Goal: Task Accomplishment & Management: Use online tool/utility

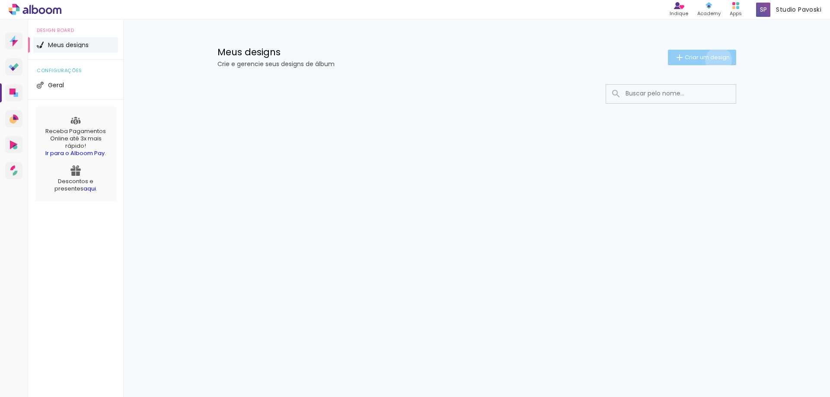
click at [717, 60] on span "Criar um design" at bounding box center [707, 57] width 45 height 6
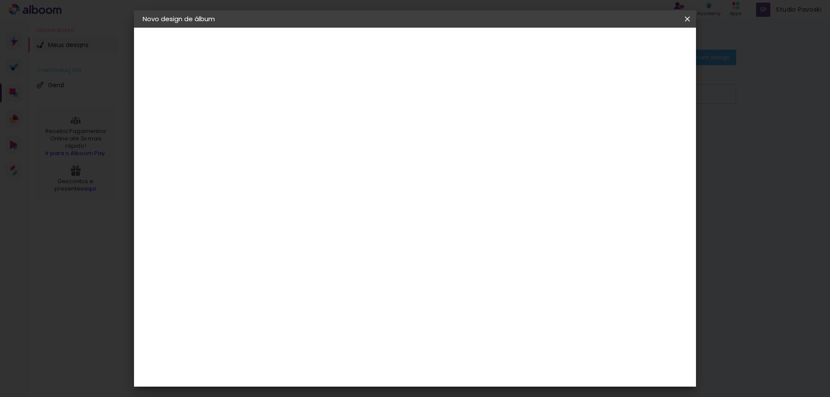
click at [284, 121] on input at bounding box center [284, 115] width 0 height 13
type input "ama"
type paper-input "ama"
click at [0, 0] on slot "Avançar" at bounding box center [0, 0] width 0 height 0
click at [311, 138] on input "[GEOGRAPHIC_DATA]" at bounding box center [302, 138] width 80 height 11
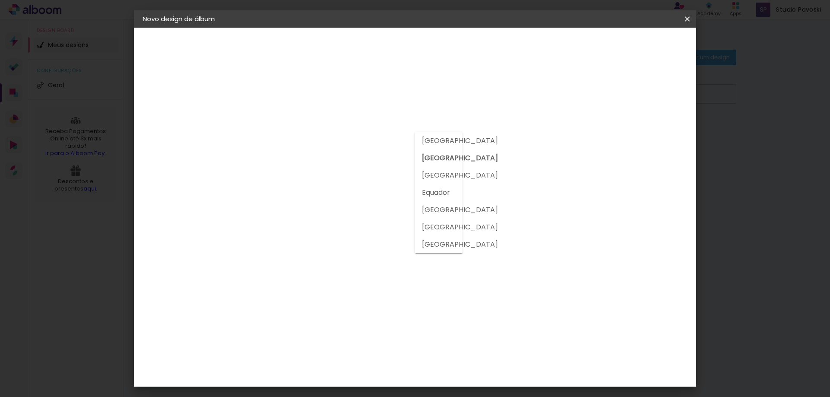
click at [311, 138] on input "[GEOGRAPHIC_DATA]" at bounding box center [302, 138] width 80 height 11
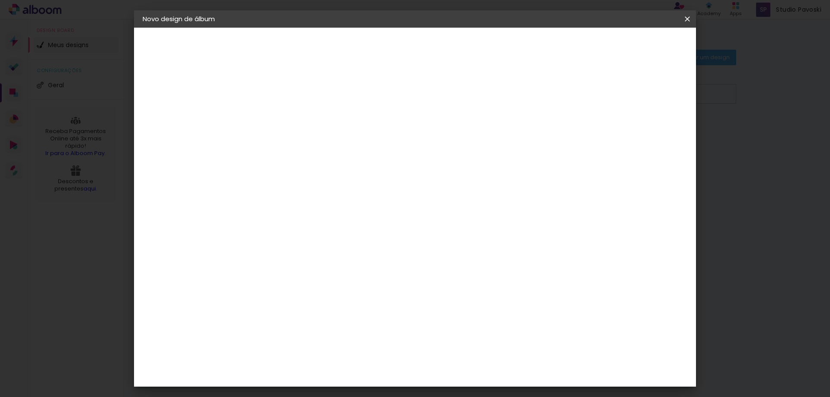
click at [321, 166] on input at bounding box center [305, 164] width 87 height 11
type input "ticc"
type paper-input "ticc"
click at [306, 196] on div "Ticcolor" at bounding box center [292, 195] width 28 height 7
click at [277, 193] on paper-item "Ticcolor" at bounding box center [297, 195] width 76 height 19
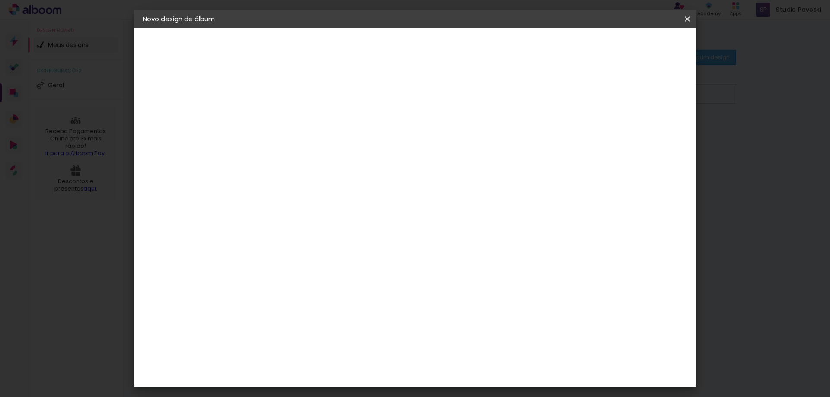
click at [291, 194] on div "Ticcolor" at bounding box center [292, 195] width 28 height 7
click at [306, 194] on div "Ticcolor" at bounding box center [292, 195] width 28 height 7
click at [308, 159] on input "ticc" at bounding box center [297, 164] width 70 height 11
click at [270, 196] on img at bounding box center [269, 195] width 10 height 10
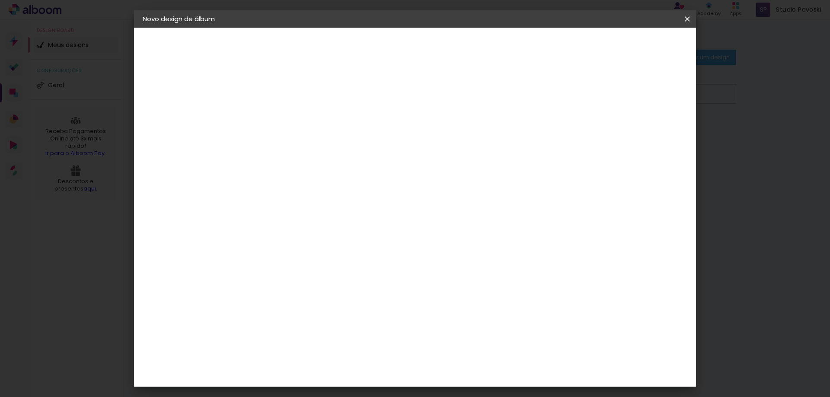
click at [306, 194] on div "Ticcolor" at bounding box center [292, 195] width 28 height 7
click at [423, 128] on paper-item "Tamanho Livre" at bounding box center [384, 131] width 77 height 19
click at [419, 179] on div "Sugerir uma encadernadora" at bounding box center [392, 180] width 54 height 14
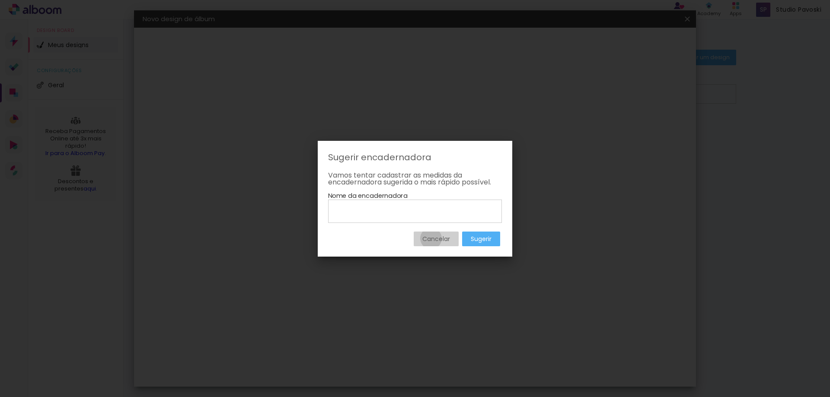
click at [0, 0] on slot "Cancelar" at bounding box center [0, 0] width 0 height 0
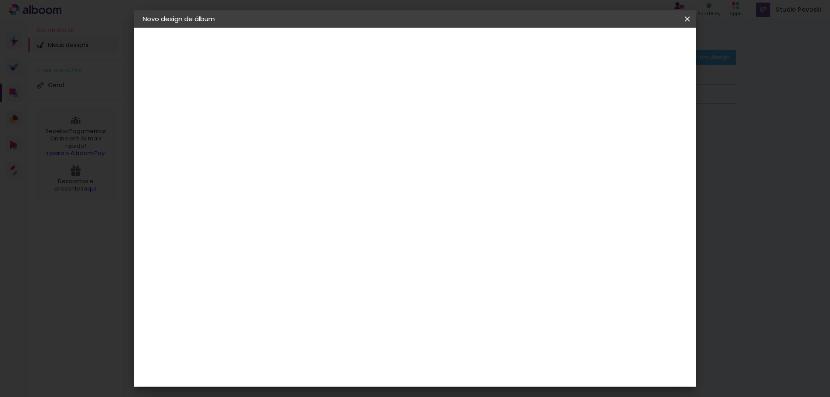
click at [296, 163] on input "ticc" at bounding box center [297, 164] width 70 height 11
drag, startPoint x: 296, startPoint y: 163, endPoint x: 224, endPoint y: 166, distance: 72.8
click at [224, 28] on quentale-album-spec "Iniciar design Iniciar design" at bounding box center [415, 28] width 562 height 0
type input "tic"
type paper-input "tic"
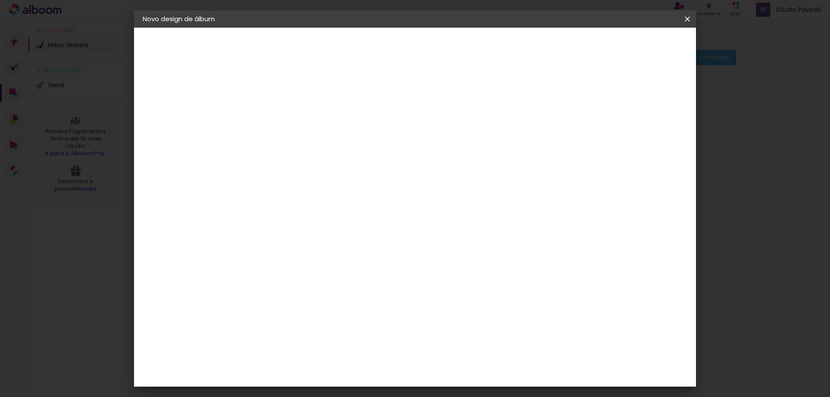
click at [291, 195] on div "Ticcolor" at bounding box center [292, 195] width 28 height 7
click at [0, 0] on slot "Tamanho Livre" at bounding box center [0, 0] width 0 height 0
click at [361, 132] on iron-icon at bounding box center [355, 131] width 10 height 10
drag, startPoint x: 659, startPoint y: 46, endPoint x: 659, endPoint y: 51, distance: 4.8
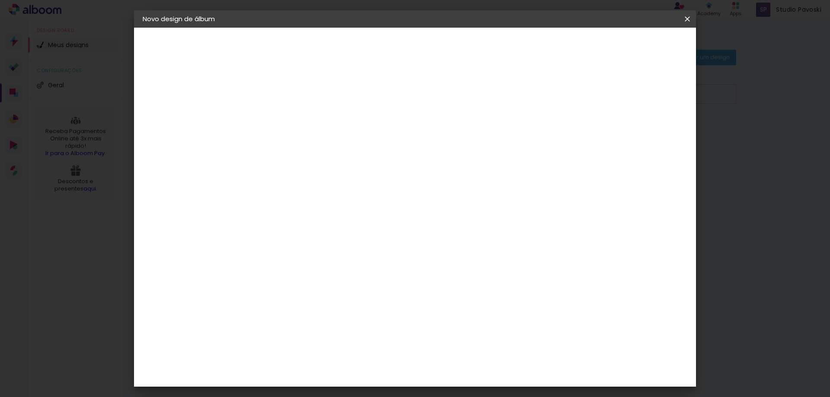
click at [0, 0] on slot "Avançar" at bounding box center [0, 0] width 0 height 0
